Goal: Task Accomplishment & Management: Complete application form

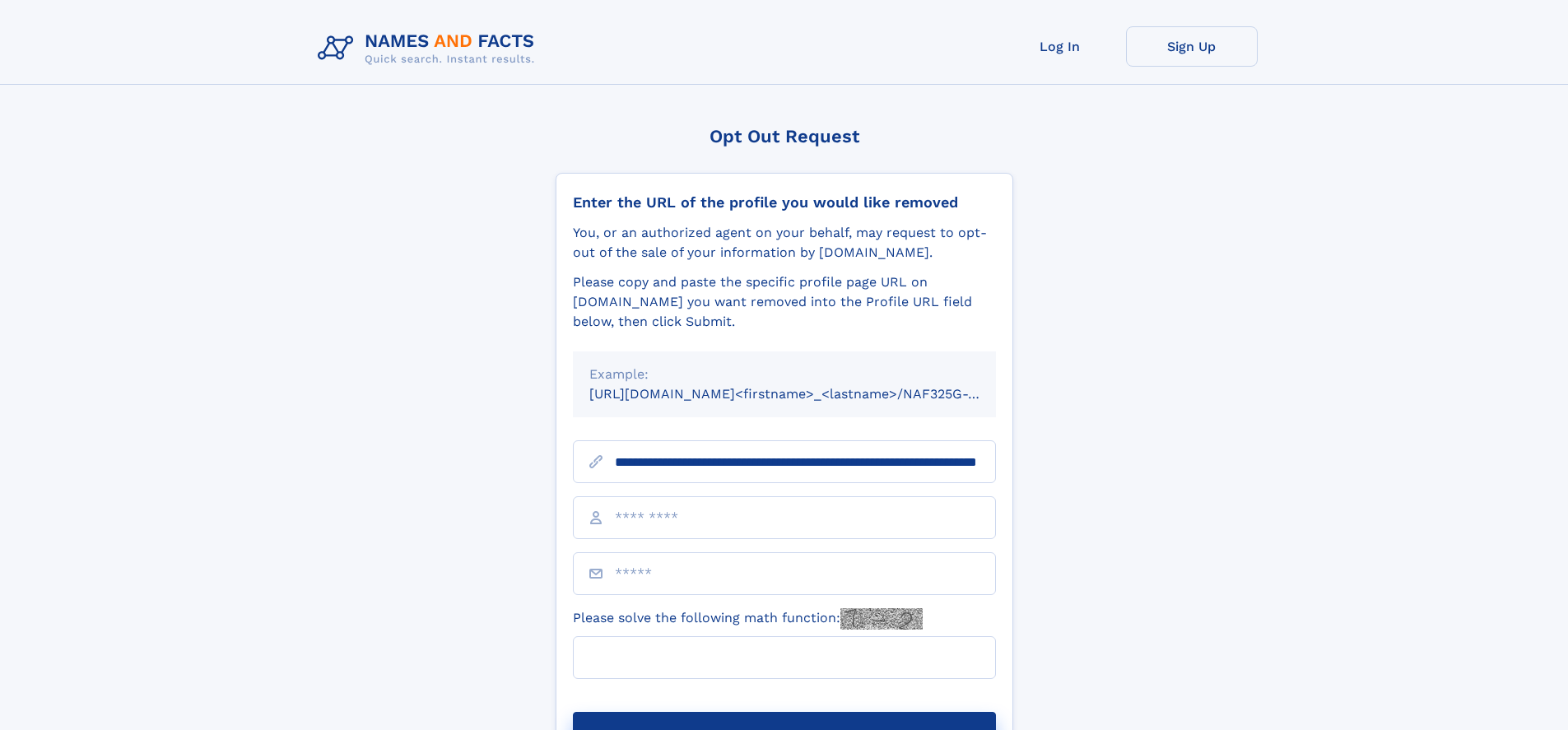
scroll to position [0, 157]
type input "**********"
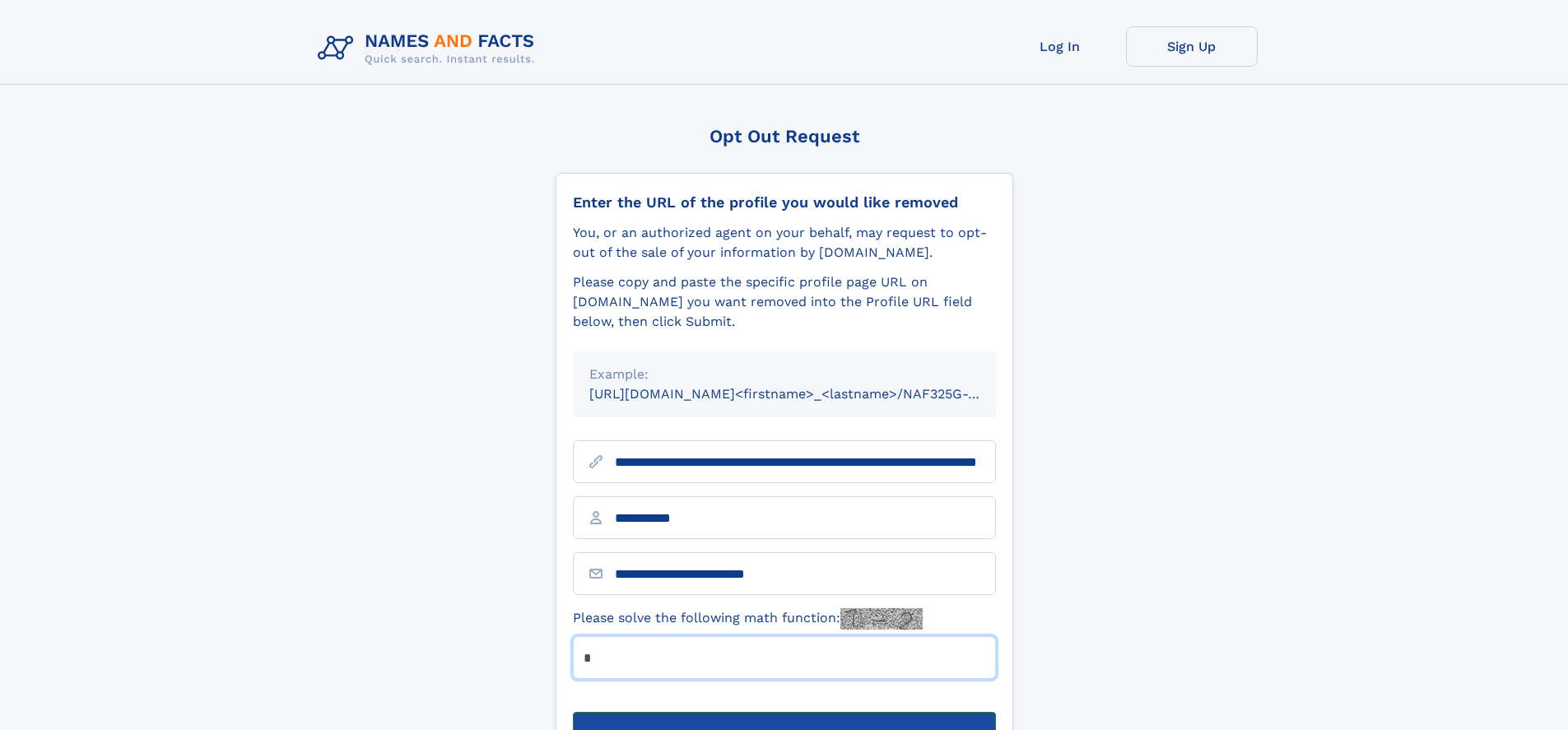
type input "*"
click at [784, 713] on button "Submit Opt Out Request" at bounding box center [785, 739] width 423 height 53
